Goal: Transaction & Acquisition: Purchase product/service

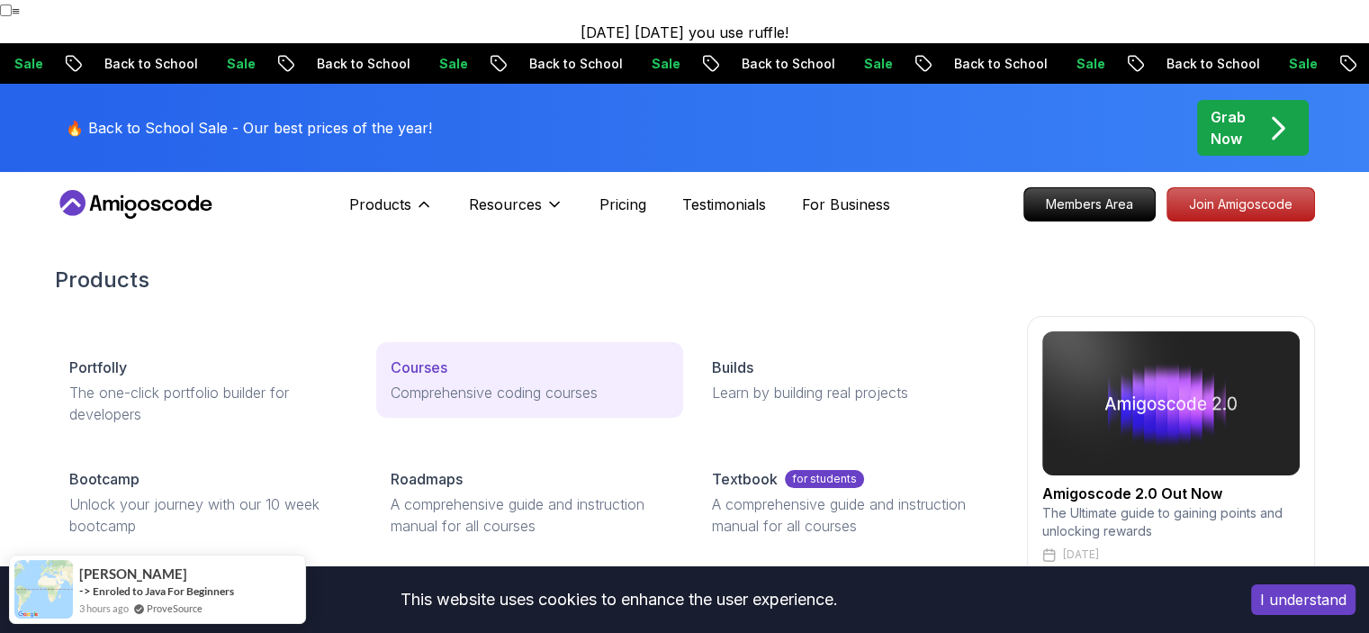
click at [453, 356] on div "Courses" at bounding box center [530, 367] width 278 height 22
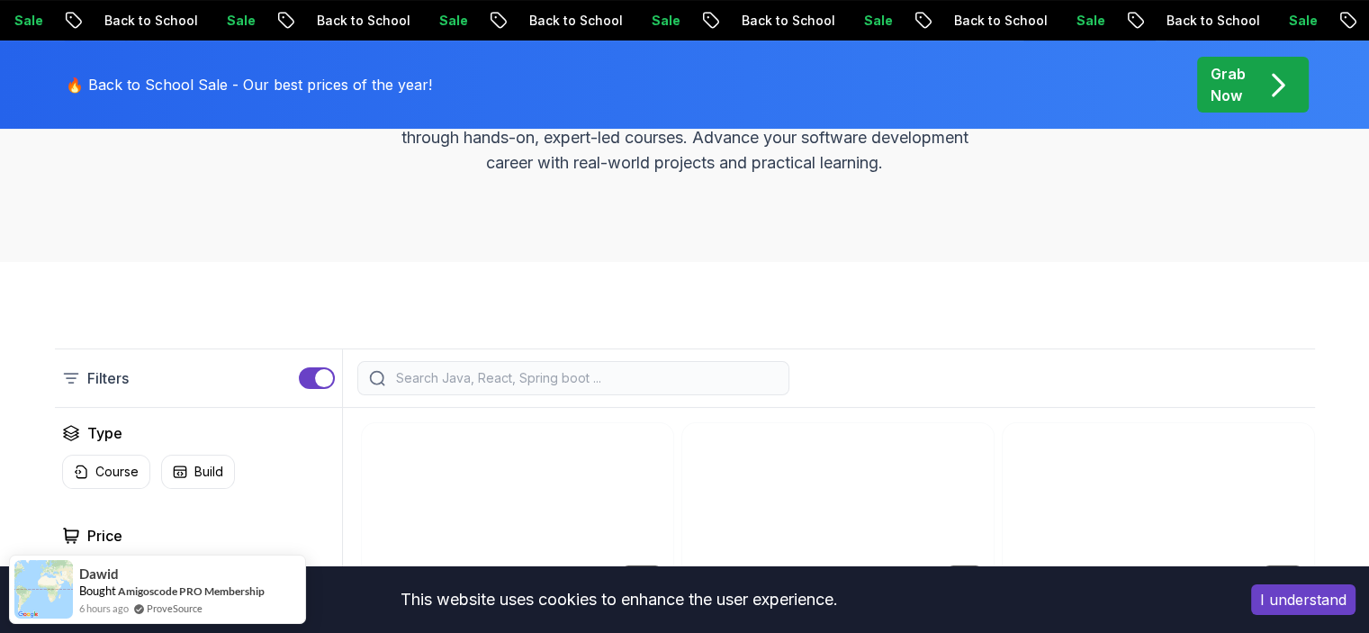
scroll to position [450, 0]
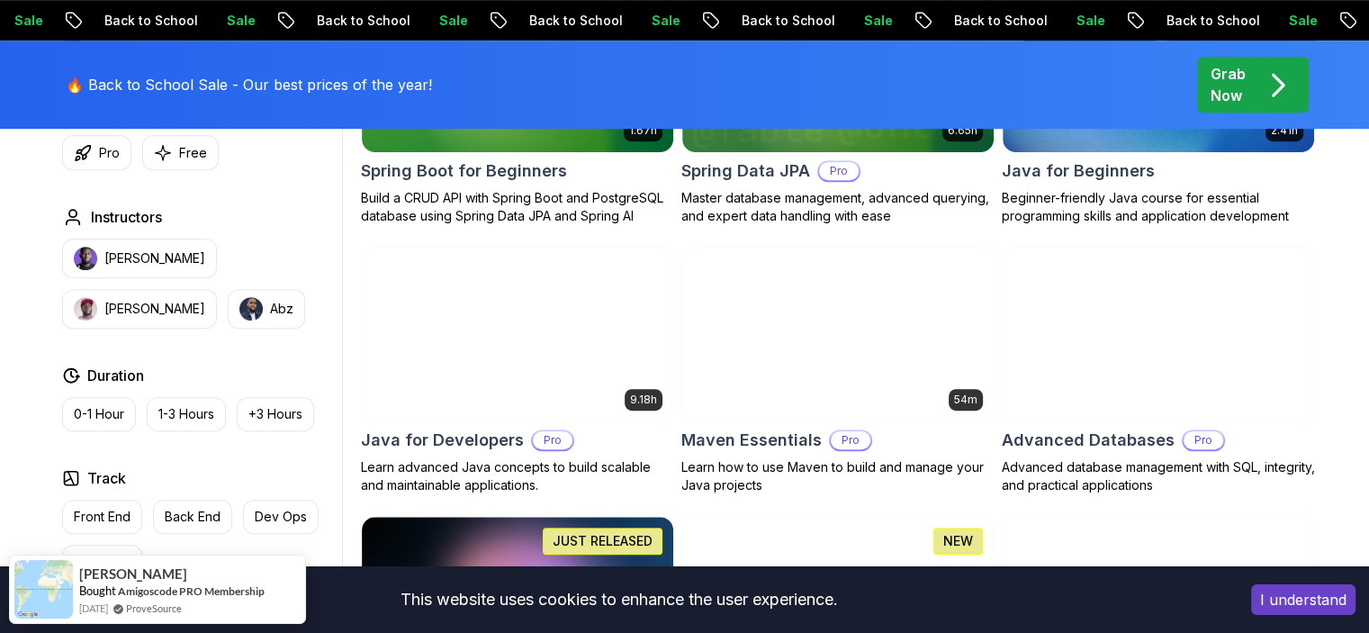
scroll to position [1080, 0]
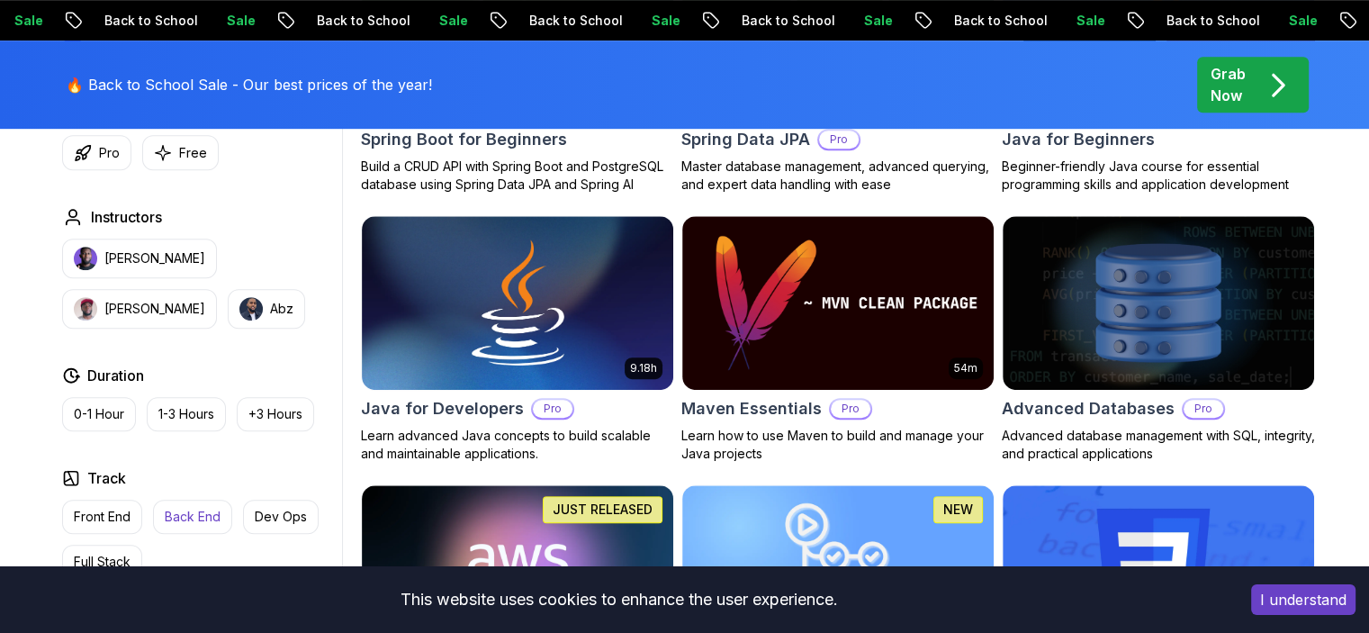
click at [202, 520] on p "Back End" at bounding box center [193, 517] width 56 height 18
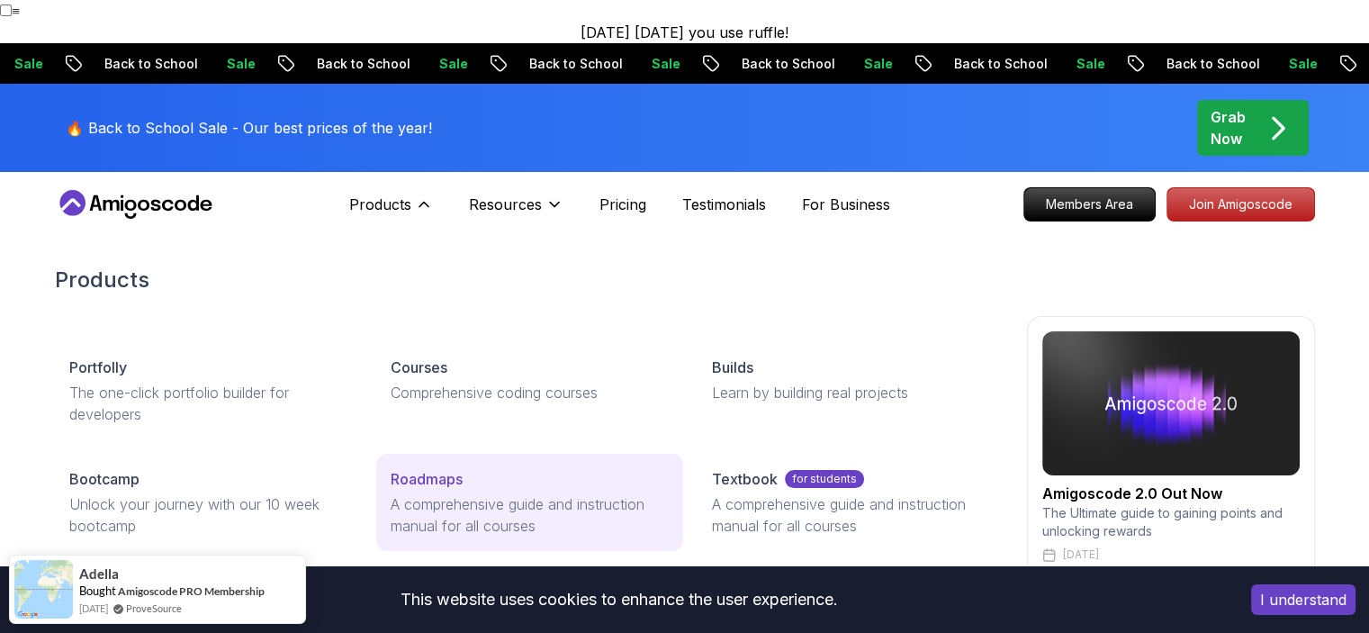
click at [483, 468] on div "Roadmaps" at bounding box center [530, 479] width 278 height 22
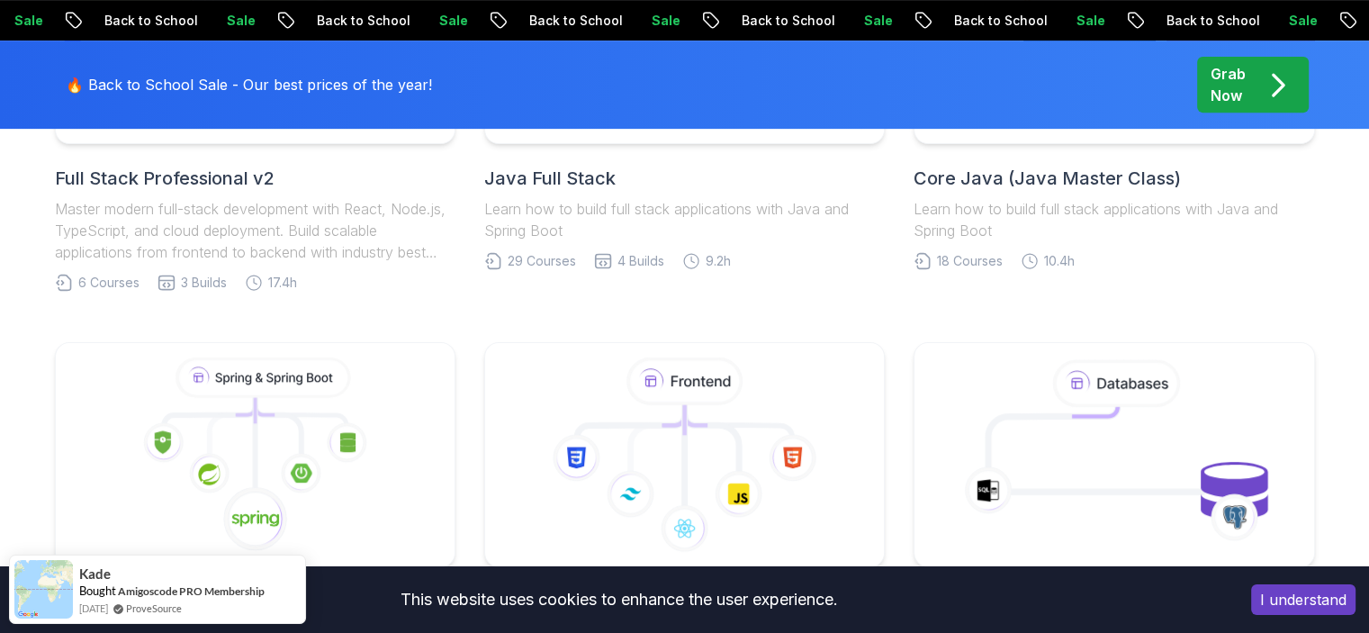
scroll to position [540, 0]
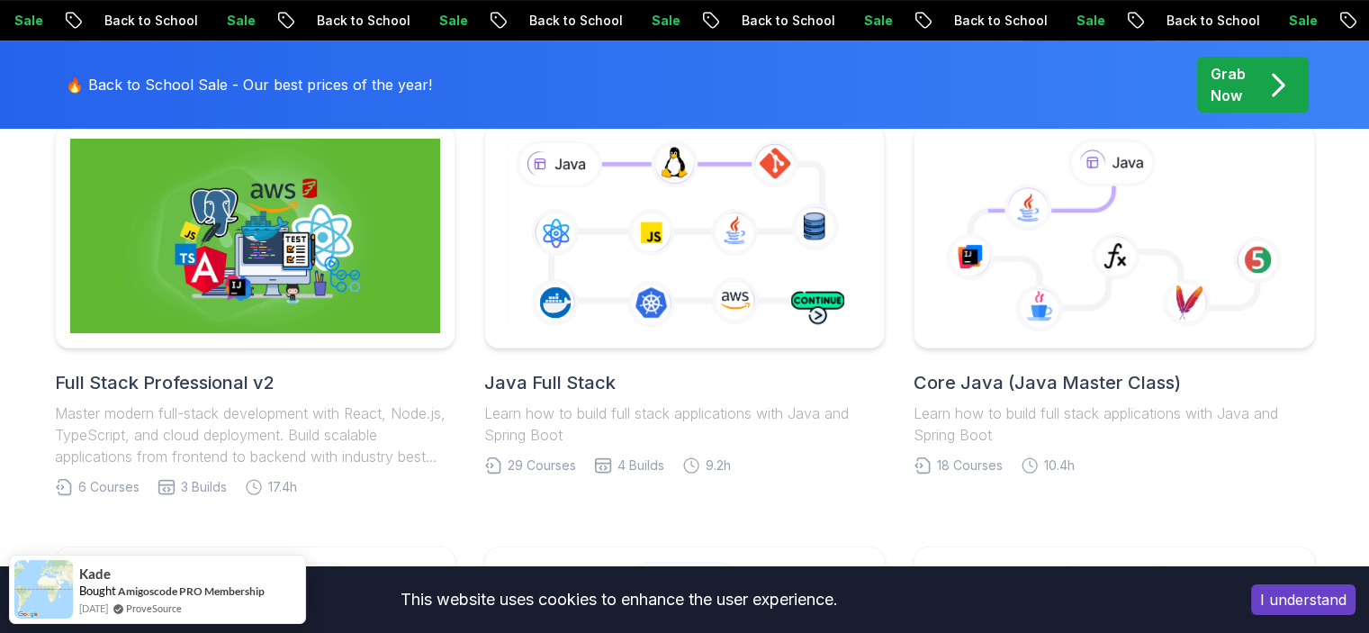
click at [585, 370] on h2 "Java Full Stack" at bounding box center [684, 382] width 400 height 25
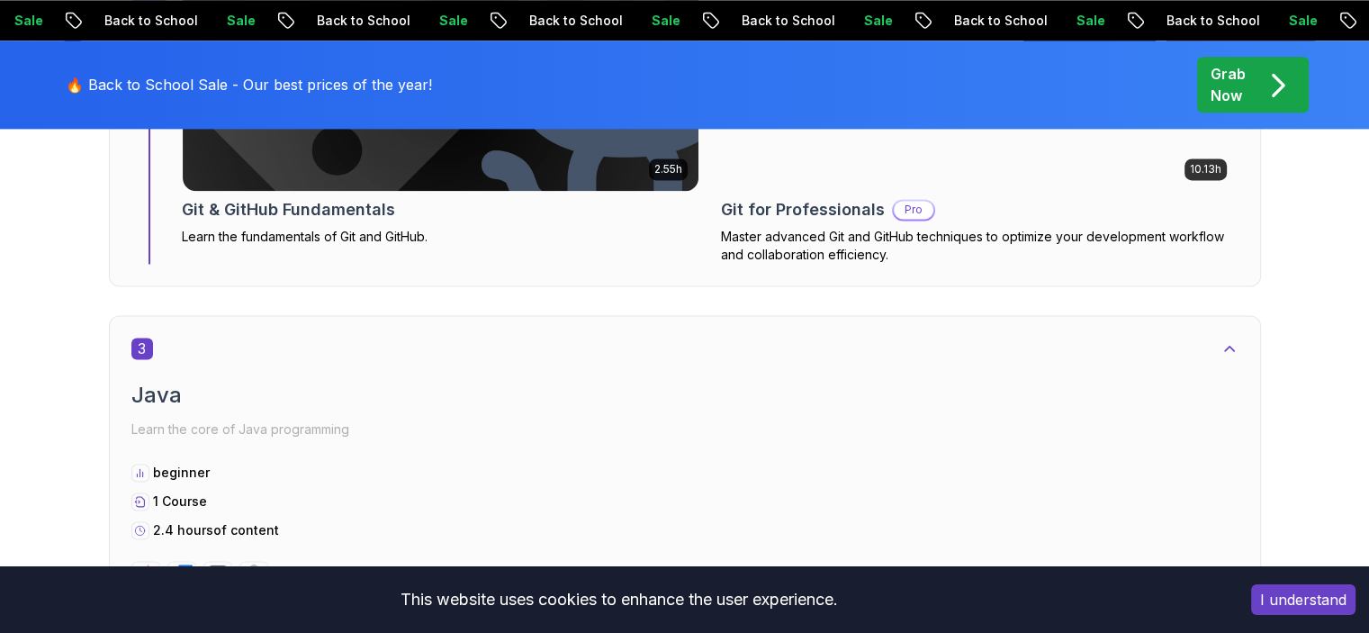
scroll to position [2520, 0]
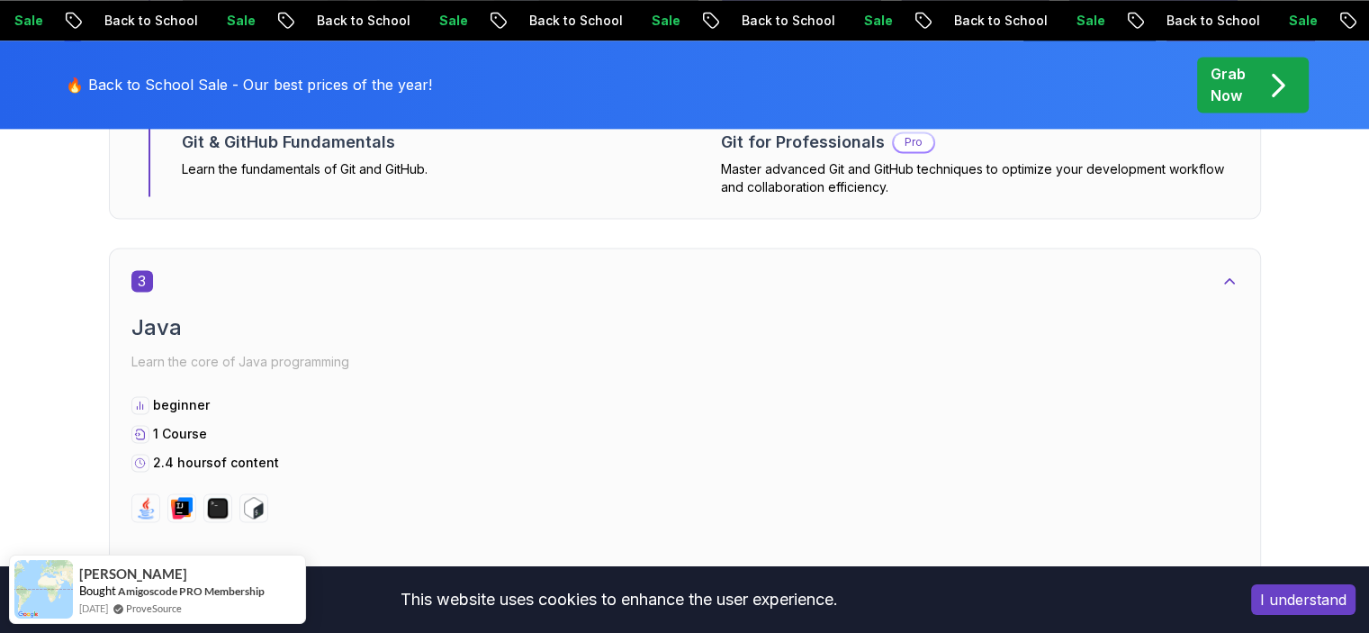
click at [1318, 595] on button "I understand" at bounding box center [1303, 599] width 104 height 31
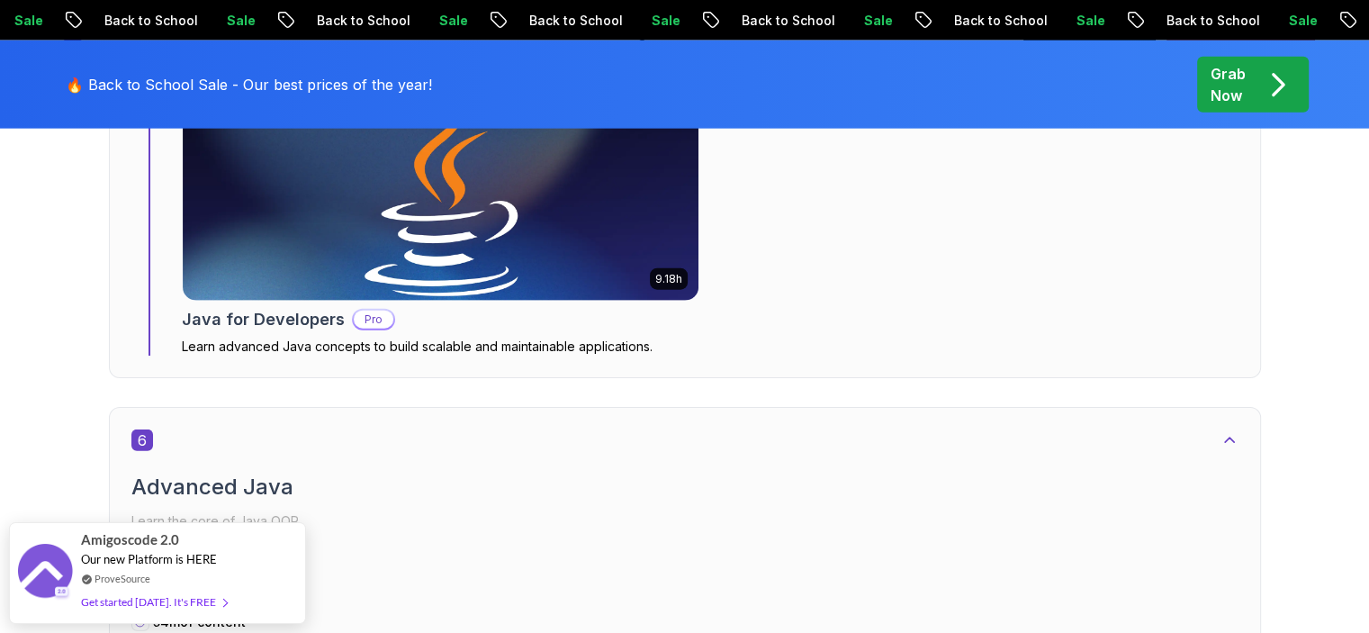
scroll to position [4320, 0]
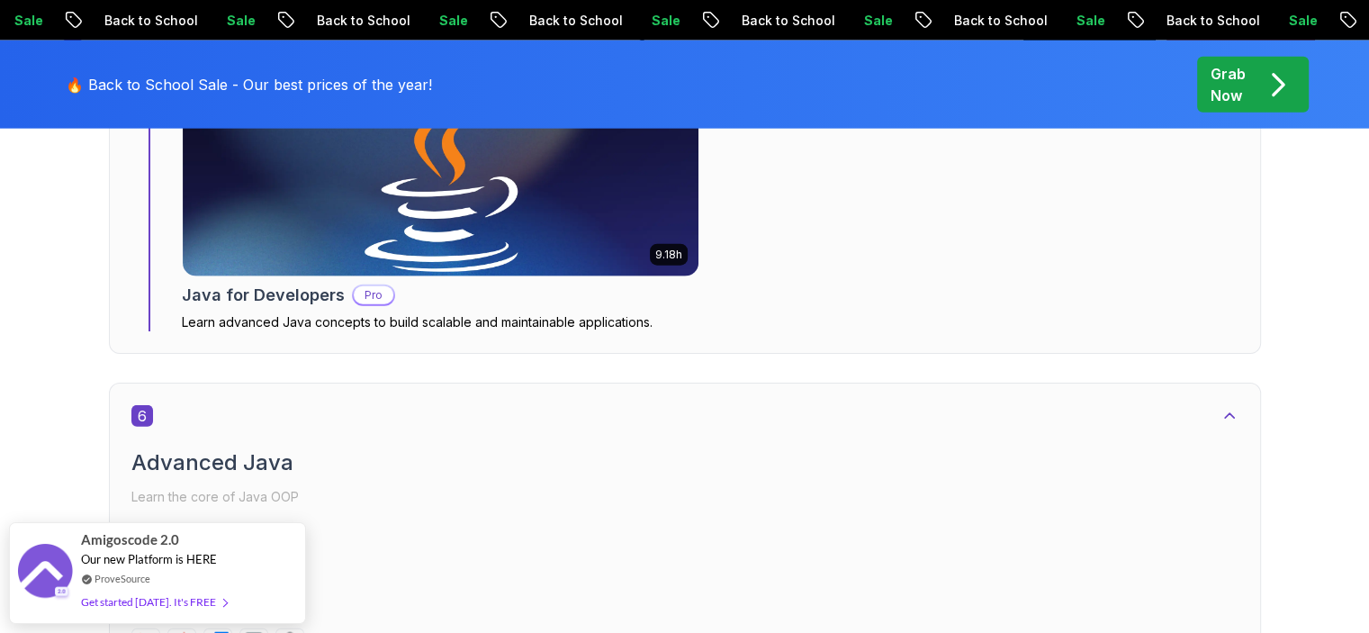
click at [1274, 96] on icon "pre-order" at bounding box center [1277, 84] width 35 height 35
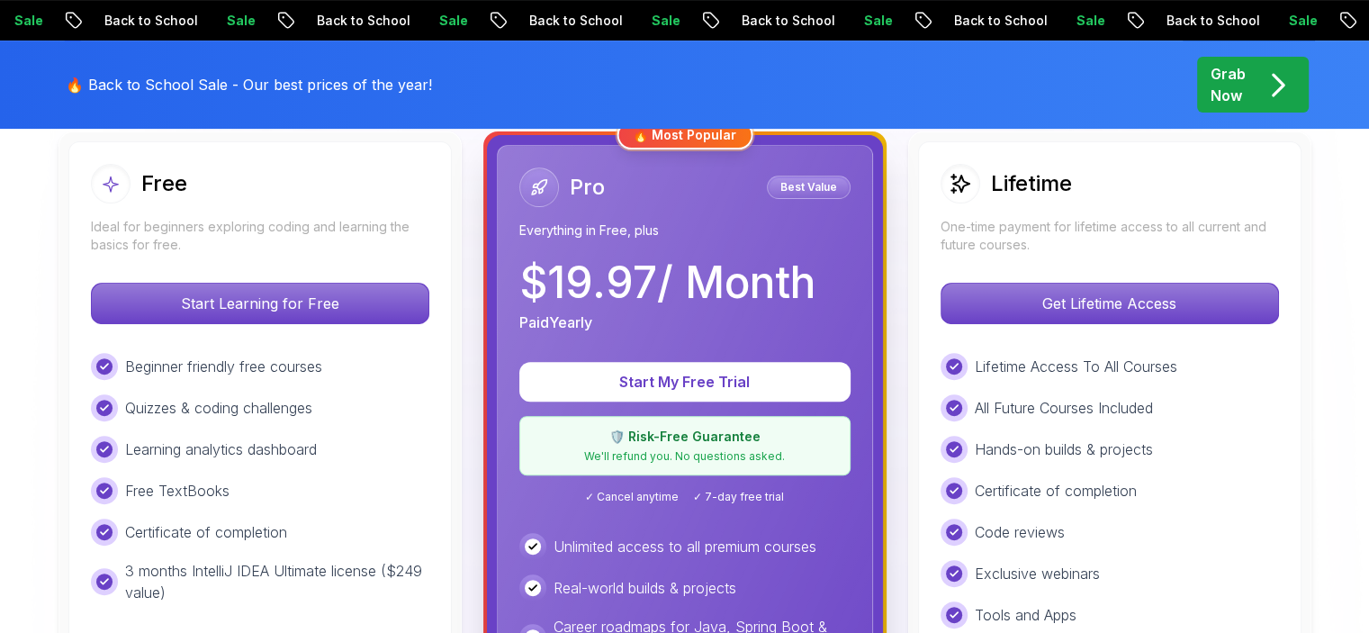
scroll to position [540, 0]
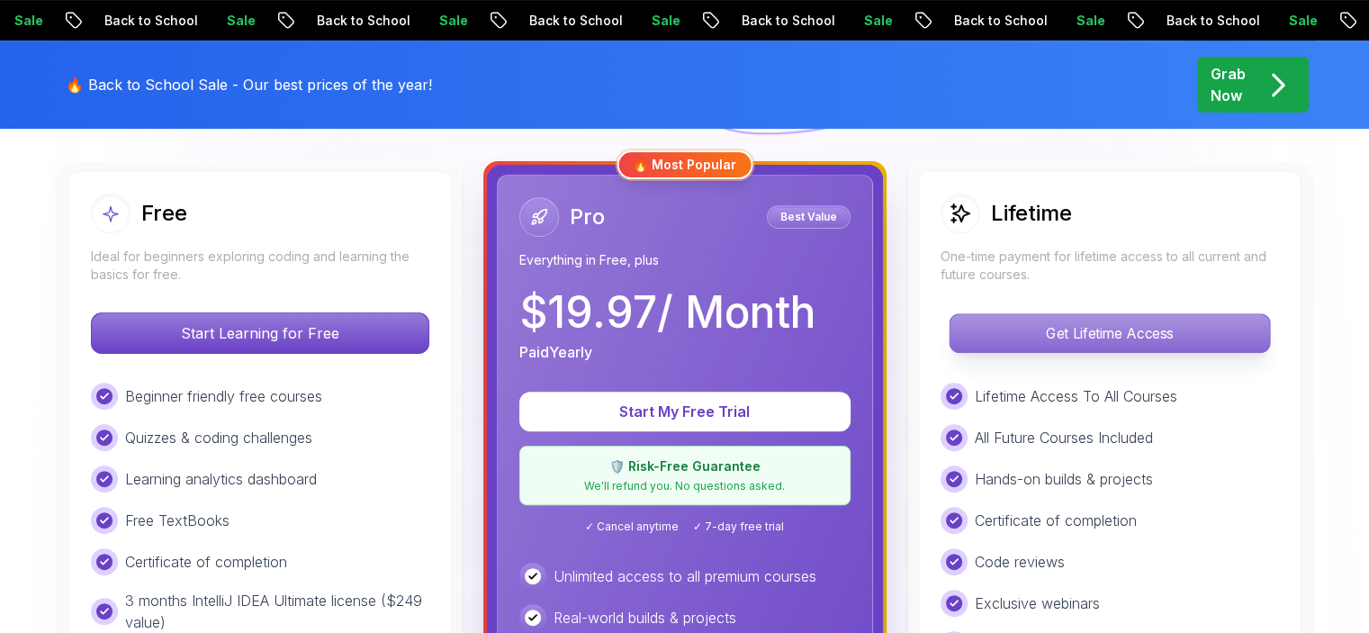
click at [1112, 316] on p "Get Lifetime Access" at bounding box center [1108, 333] width 319 height 38
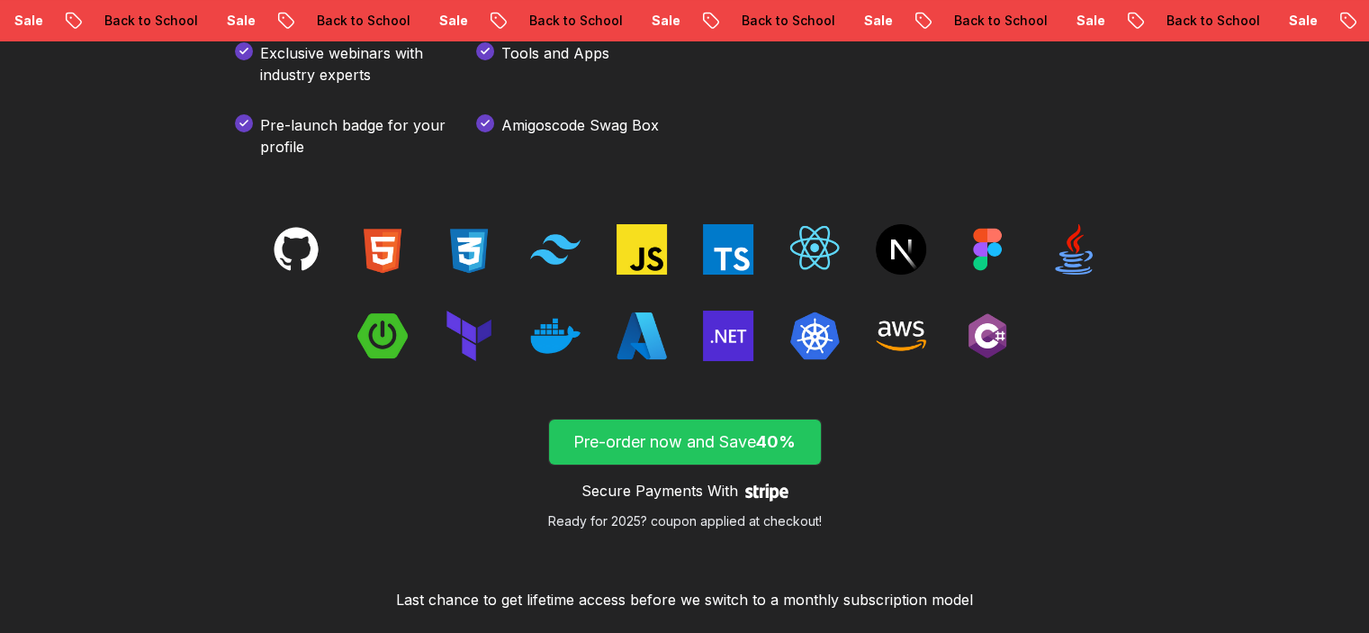
scroll to position [2340, 0]
